Goal: Information Seeking & Learning: Learn about a topic

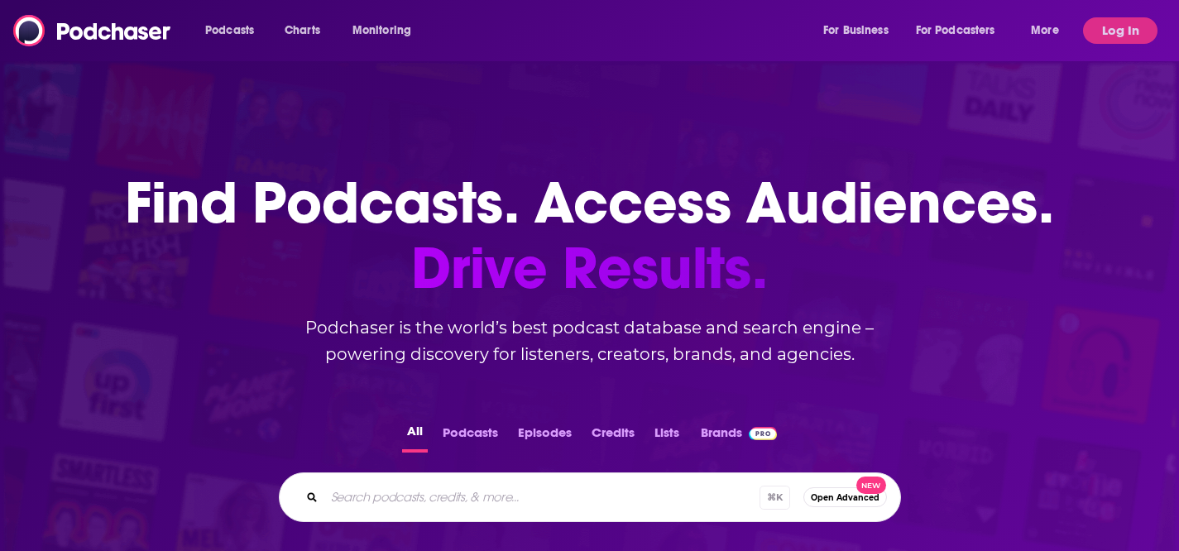
click at [378, 519] on div "⌘ K Open Advanced New" at bounding box center [590, 497] width 622 height 50
click at [378, 495] on input "Search podcasts, credits, & more..." at bounding box center [563, 497] width 479 height 26
type input "software leaders uncensored podcast"
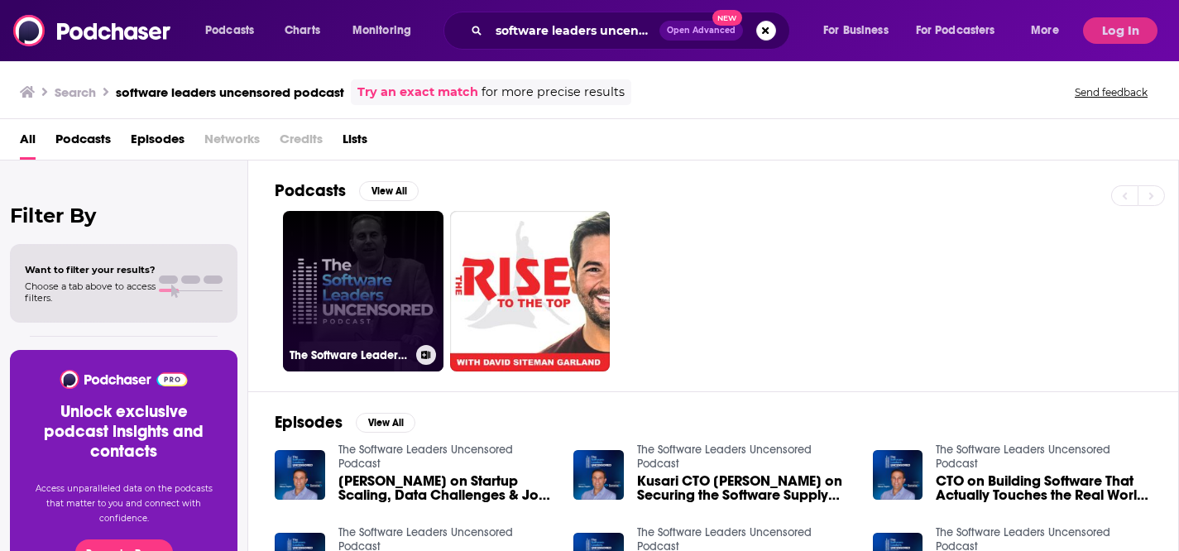
click at [329, 266] on link "The Software Leaders Uncensored Podcast" at bounding box center [363, 291] width 160 height 160
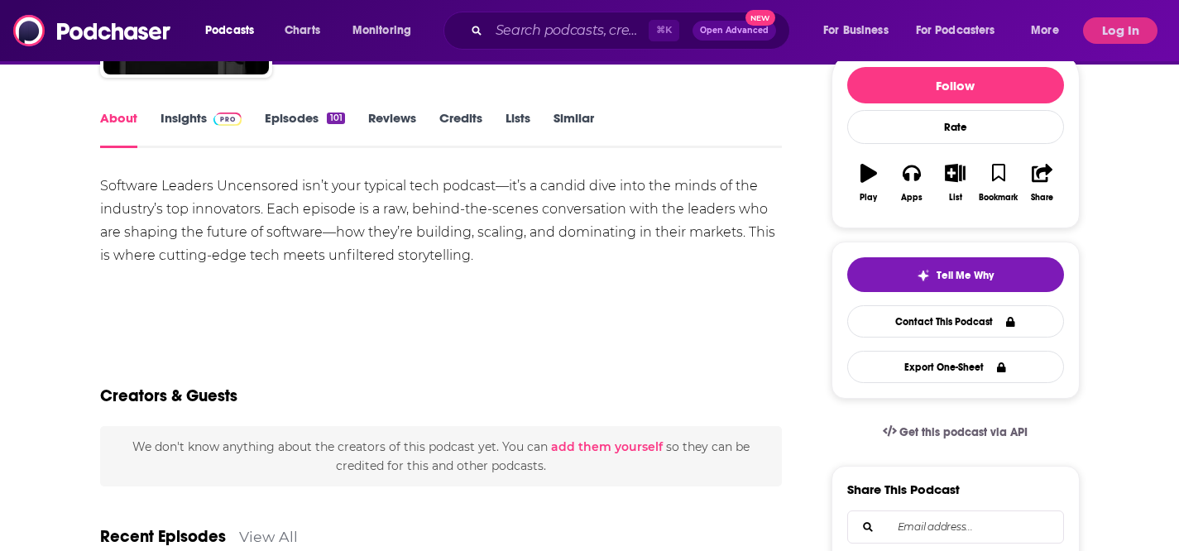
scroll to position [204, 0]
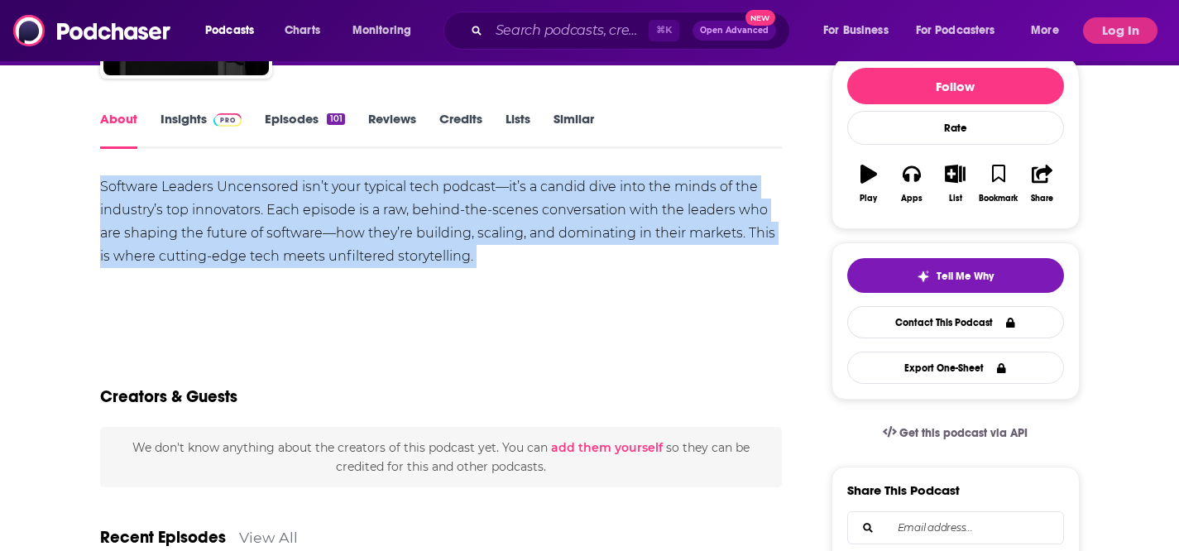
drag, startPoint x: 97, startPoint y: 184, endPoint x: 482, endPoint y: 317, distance: 407.5
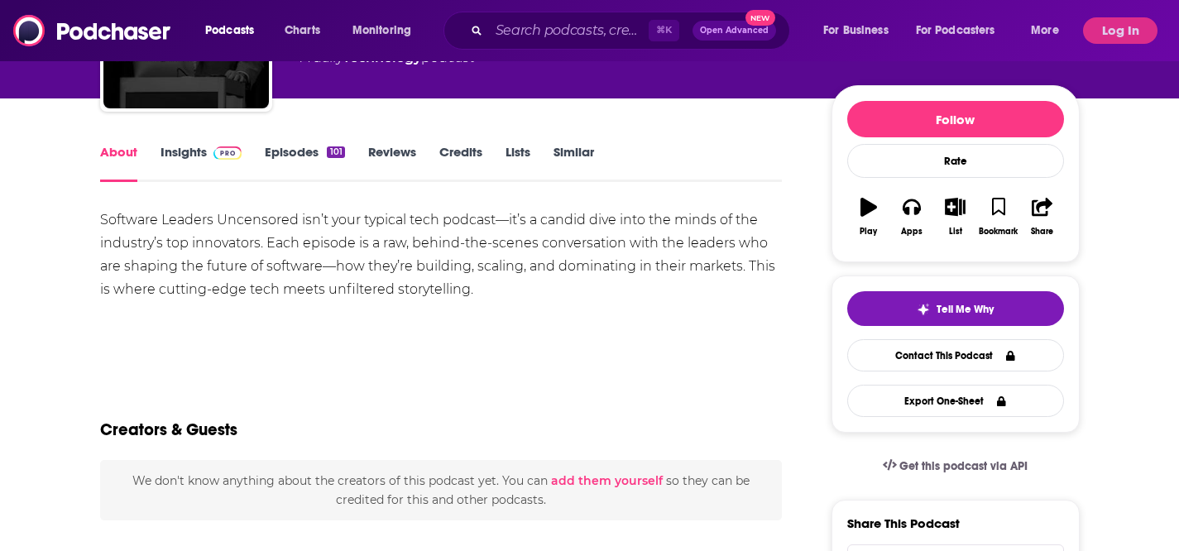
click at [482, 320] on div "Software Leaders Uncensored isn’t your typical tech podcast—it’s a candid dive …" at bounding box center [441, 266] width 682 height 116
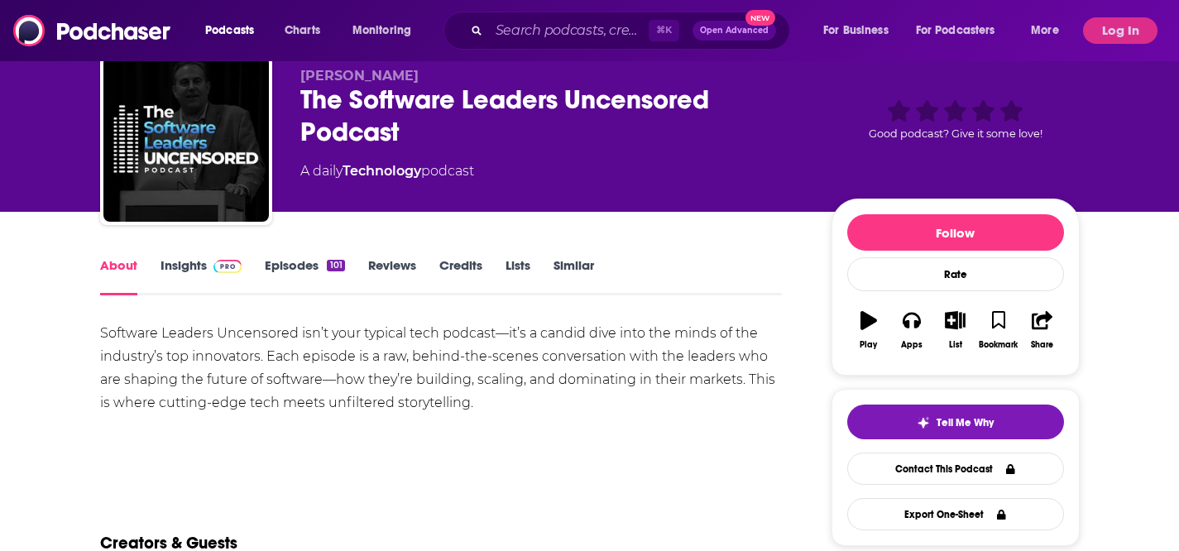
scroll to position [47, 0]
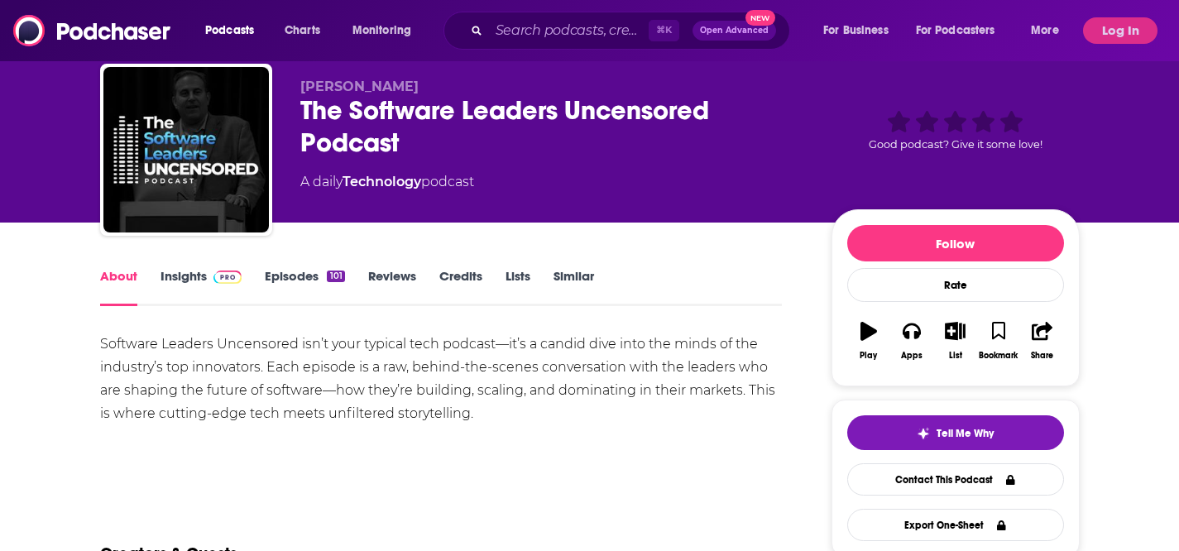
click at [189, 276] on link "Insights" at bounding box center [201, 287] width 82 height 38
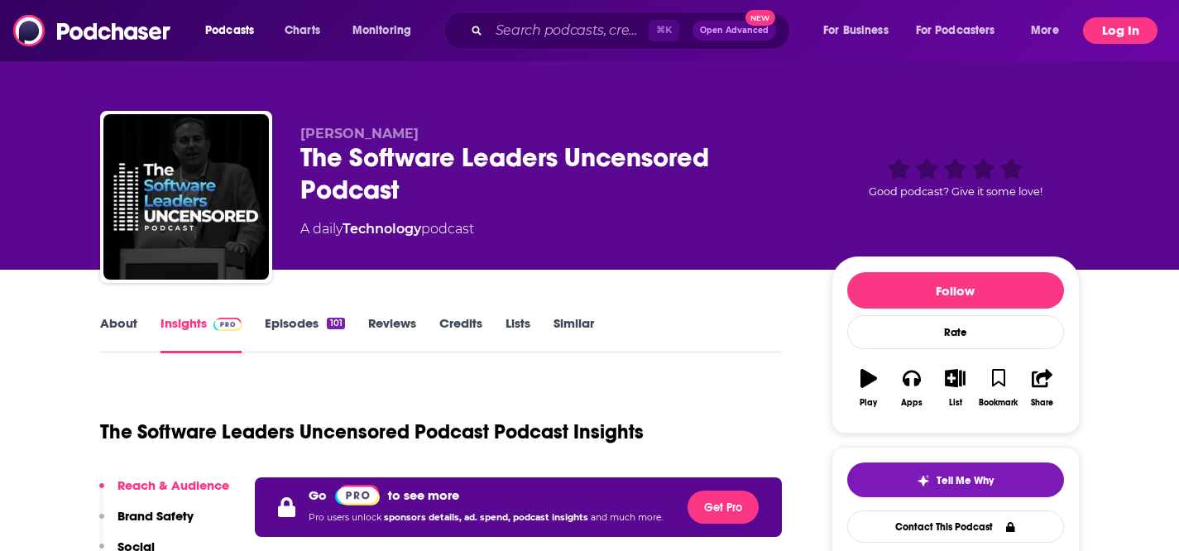
click at [1121, 36] on button "Log In" at bounding box center [1120, 30] width 74 height 26
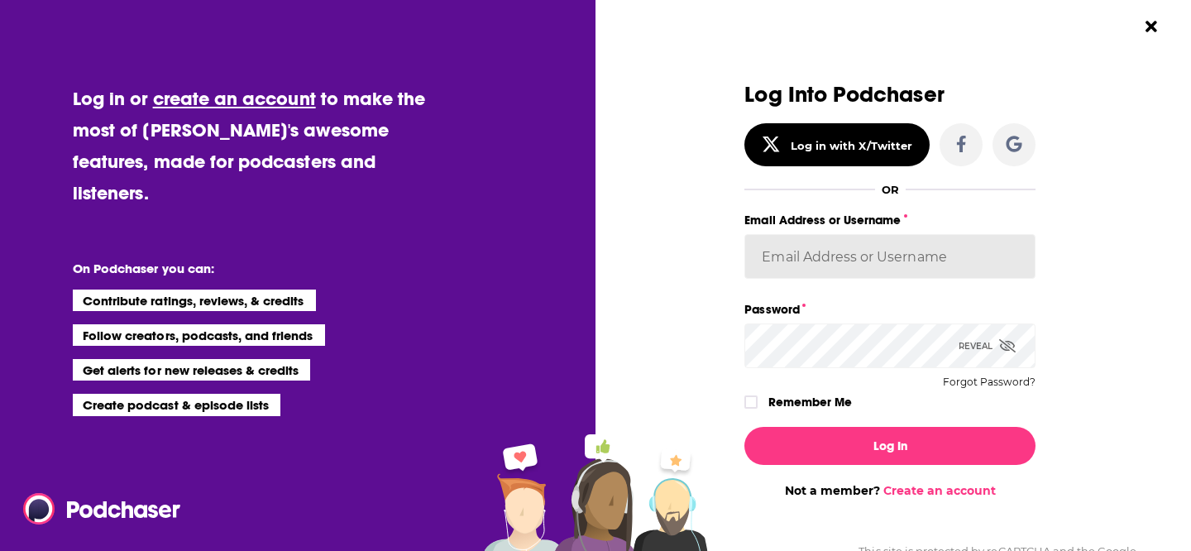
type input "[PERSON_NAME][EMAIL_ADDRESS][PERSON_NAME][DOMAIN_NAME]"
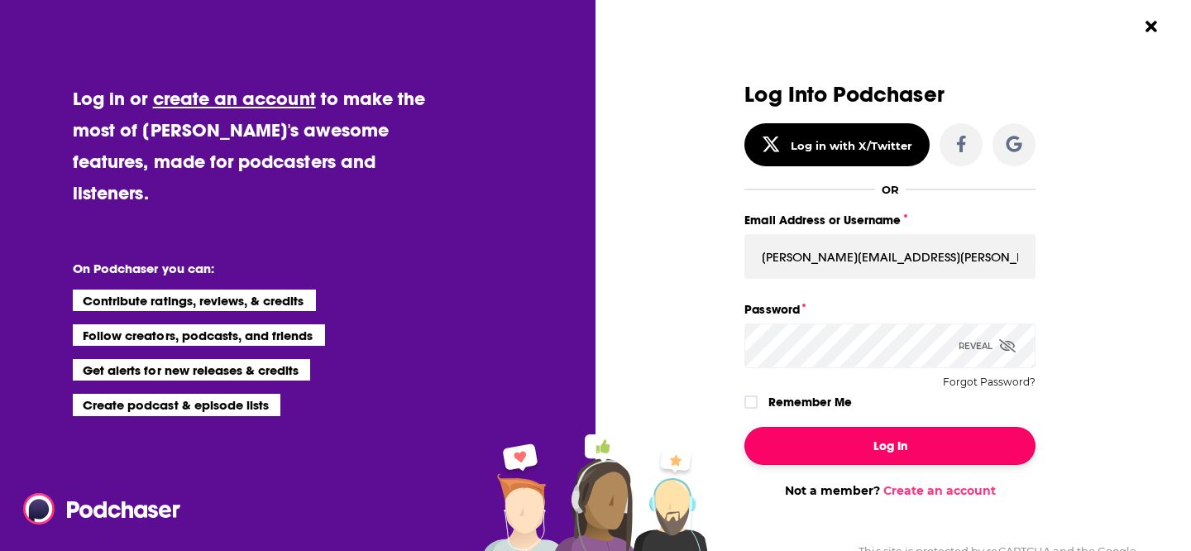
click at [849, 457] on button "Log In" at bounding box center [889, 446] width 291 height 38
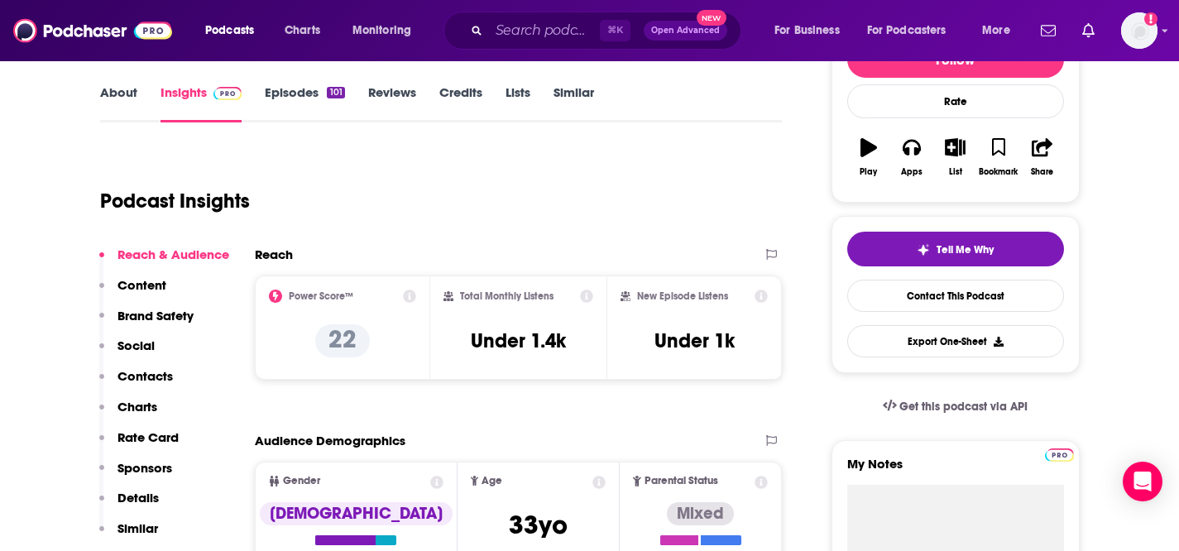
scroll to position [232, 0]
